Goal: Find specific page/section: Find specific page/section

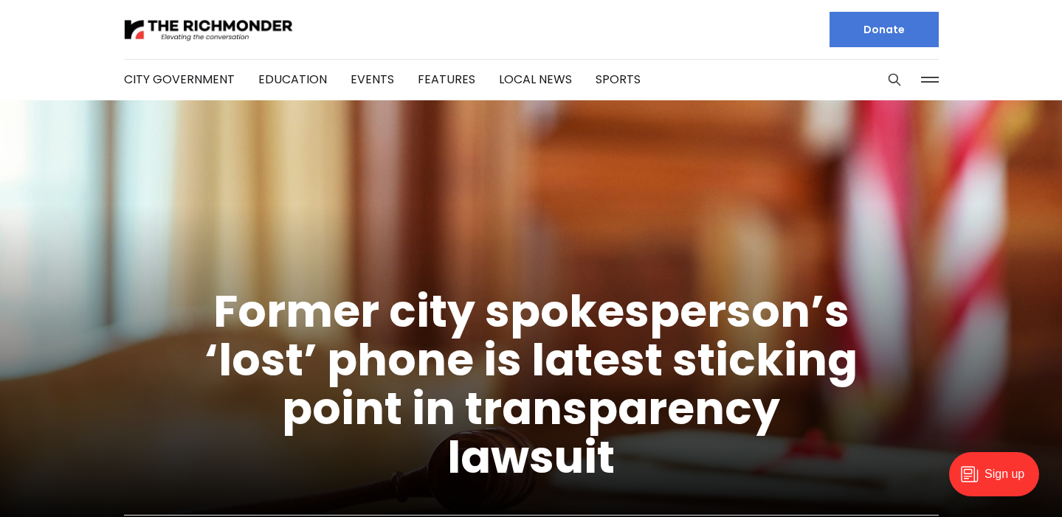
click at [932, 80] on button at bounding box center [929, 80] width 22 height 22
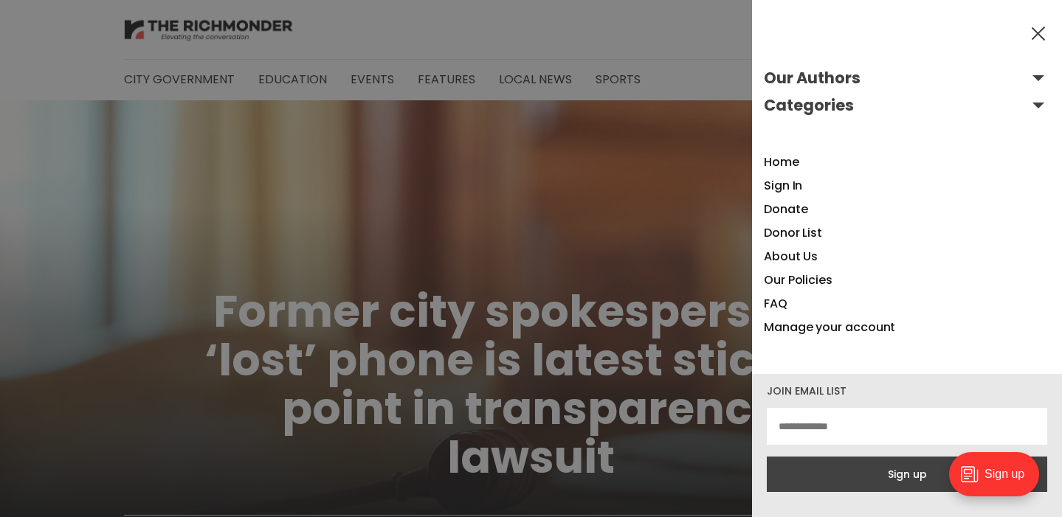
click at [1028, 77] on button "Our Authors" at bounding box center [907, 78] width 286 height 24
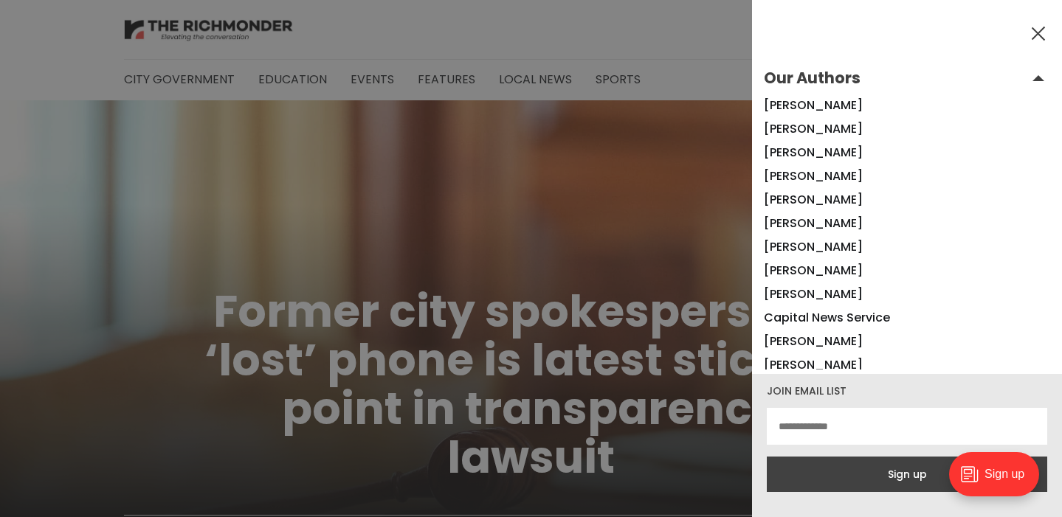
click at [1039, 35] on button at bounding box center [1038, 33] width 22 height 22
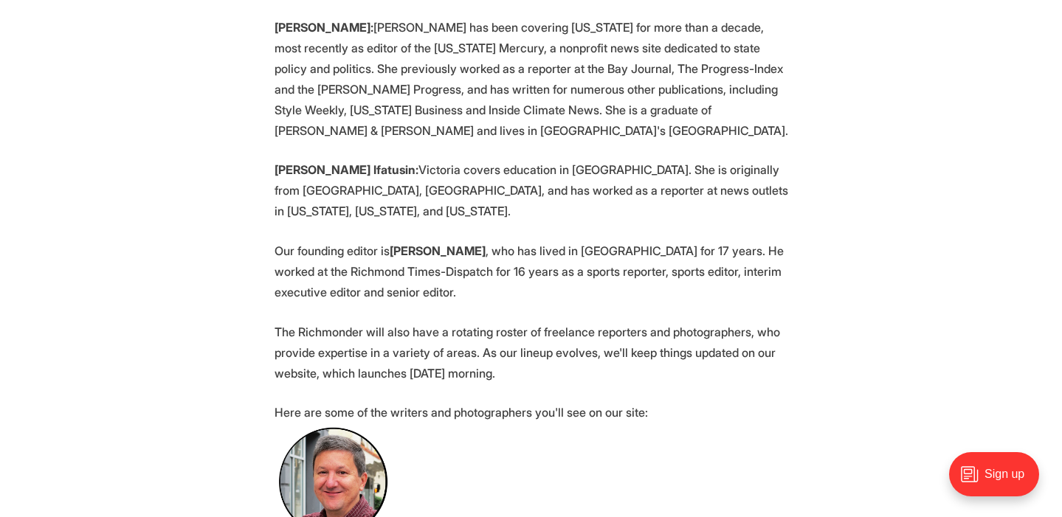
scroll to position [741, 0]
drag, startPoint x: 375, startPoint y: 131, endPoint x: 271, endPoint y: 128, distance: 104.1
copy strong "[PERSON_NAME] Ifatusin"
click at [619, 322] on p "The Richmonder will also have a rotating roster of freelance reporters and phot…" at bounding box center [530, 353] width 513 height 62
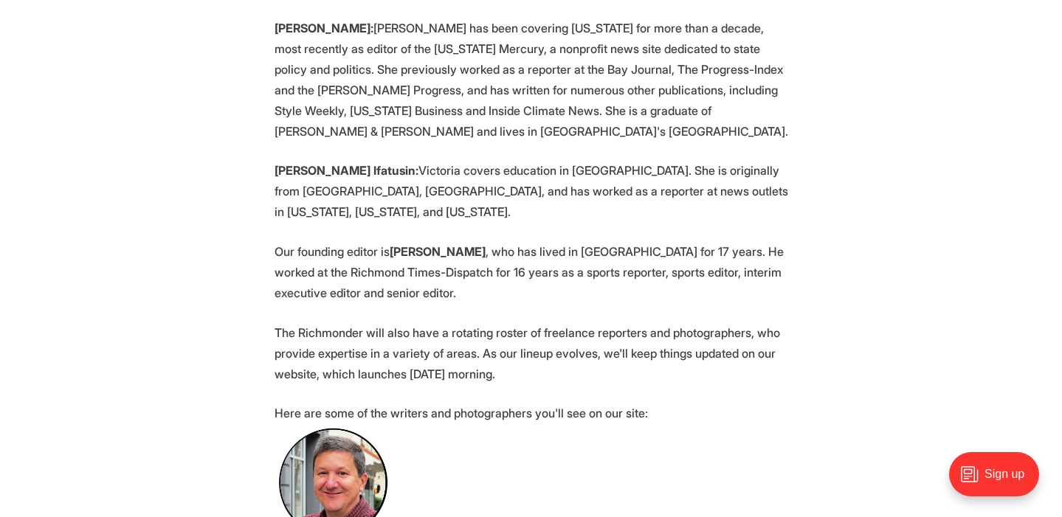
click at [637, 241] on p "Our founding editor is [PERSON_NAME] , who has lived in [GEOGRAPHIC_DATA] for 1…" at bounding box center [530, 272] width 513 height 62
click at [652, 160] on p "[PERSON_NAME] Ifatusin: Victoria covers education in [GEOGRAPHIC_DATA]. She is …" at bounding box center [530, 191] width 513 height 62
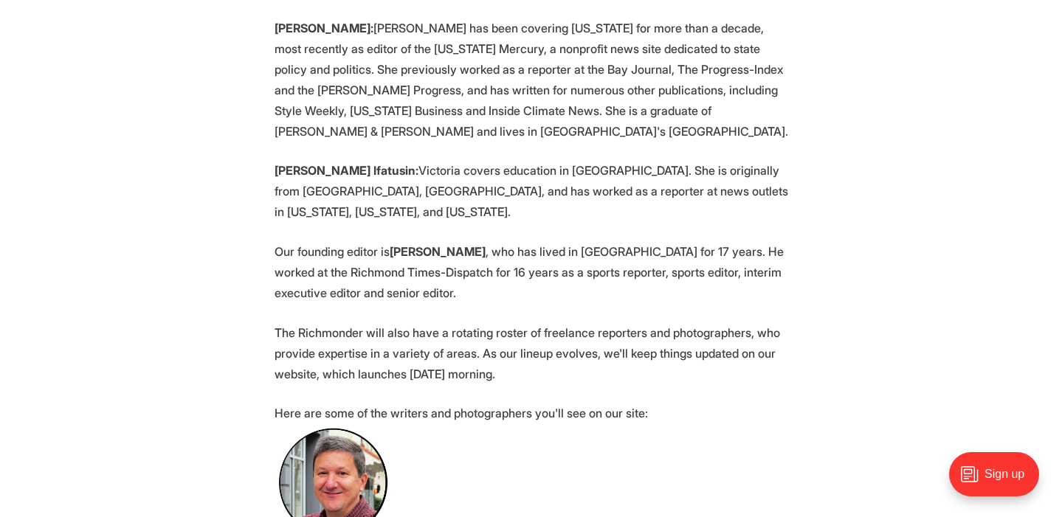
click at [656, 241] on p "Our founding editor is [PERSON_NAME] , who has lived in [GEOGRAPHIC_DATA] for 1…" at bounding box center [530, 272] width 513 height 62
click at [643, 160] on p "[PERSON_NAME] Ifatusin: Victoria covers education in [GEOGRAPHIC_DATA]. She is …" at bounding box center [530, 191] width 513 height 62
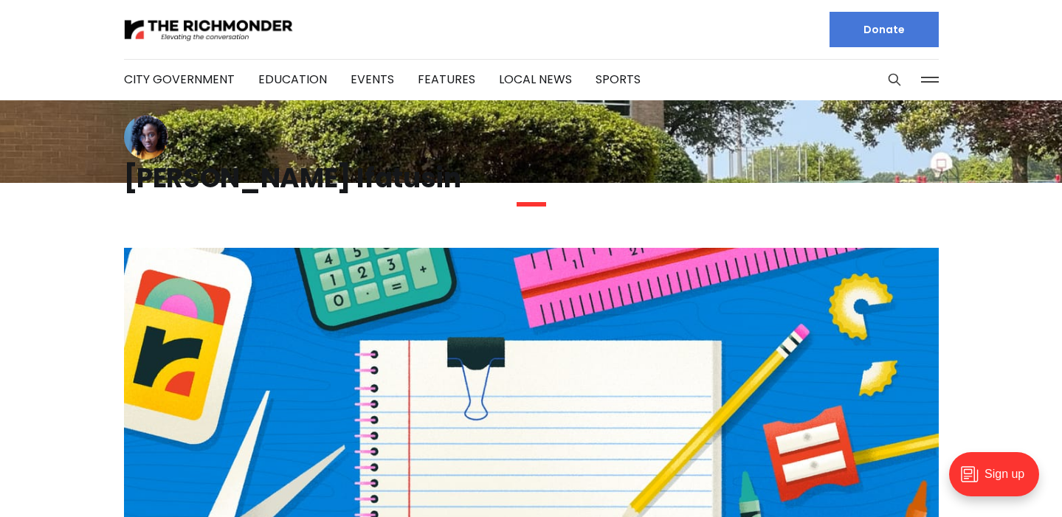
click at [172, 185] on h1 "[PERSON_NAME] Ifatusin" at bounding box center [531, 179] width 814 height 24
